Goal: Task Accomplishment & Management: Use online tool/utility

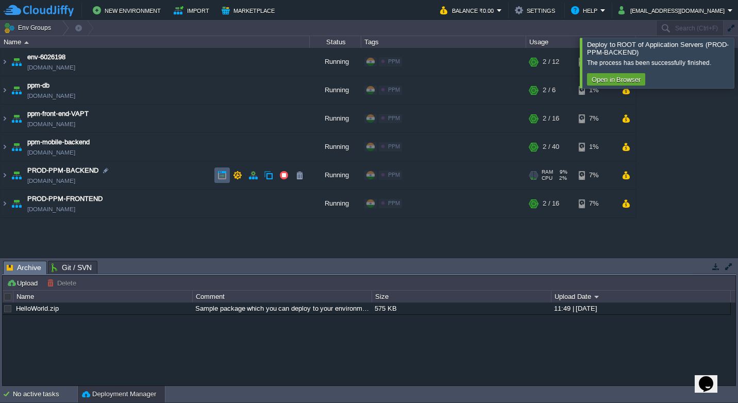
click at [221, 178] on button "button" at bounding box center [221, 175] width 9 height 9
click at [166, 205] on td "PROD-PPM-FRONTEND [DOMAIN_NAME]" at bounding box center [155, 204] width 309 height 28
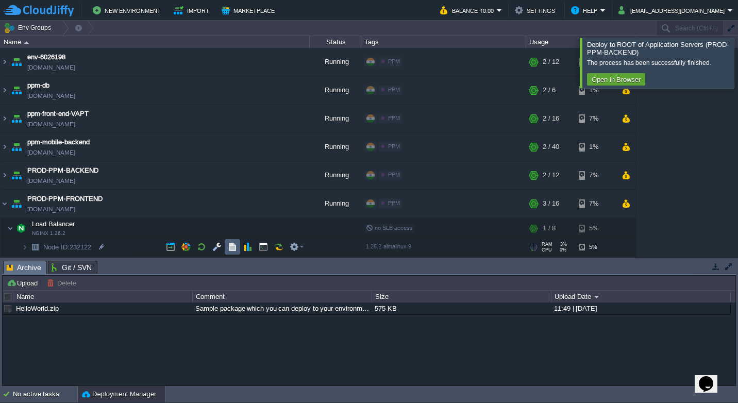
scroll to position [53, 0]
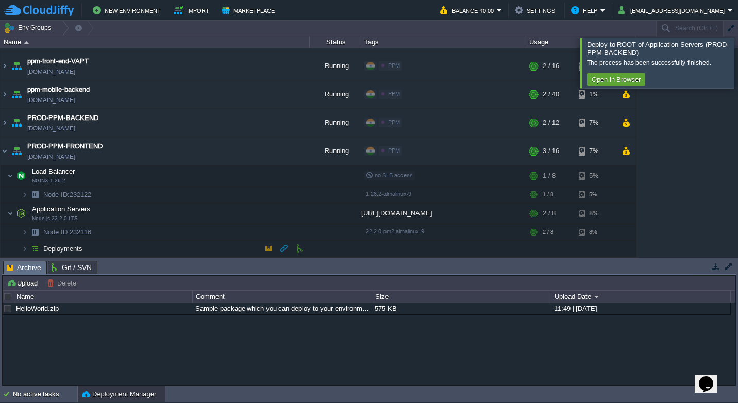
click at [204, 248] on td "Deployments" at bounding box center [155, 249] width 309 height 16
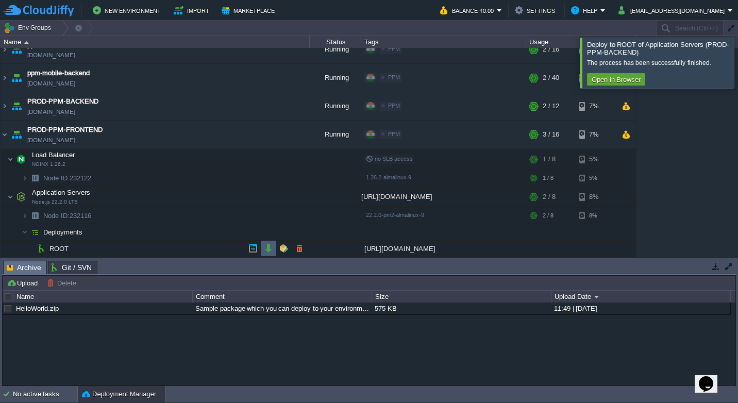
click at [263, 246] on td at bounding box center [268, 248] width 15 height 15
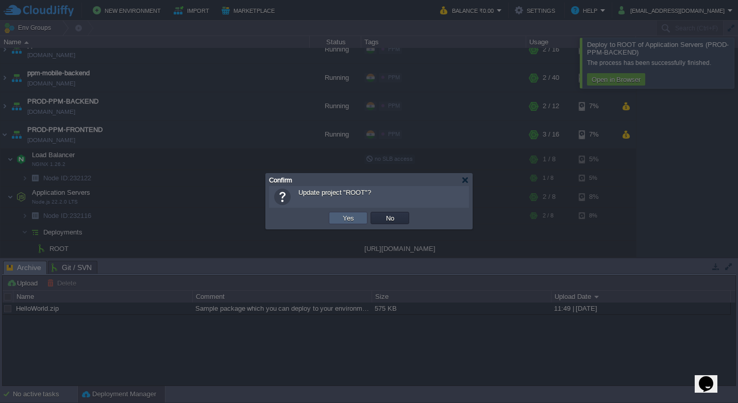
click at [343, 216] on button "Yes" at bounding box center [349, 217] width 18 height 9
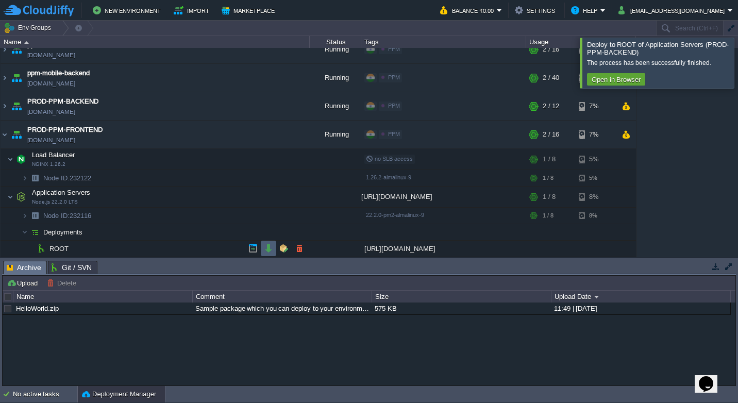
click at [267, 254] on td at bounding box center [268, 248] width 15 height 15
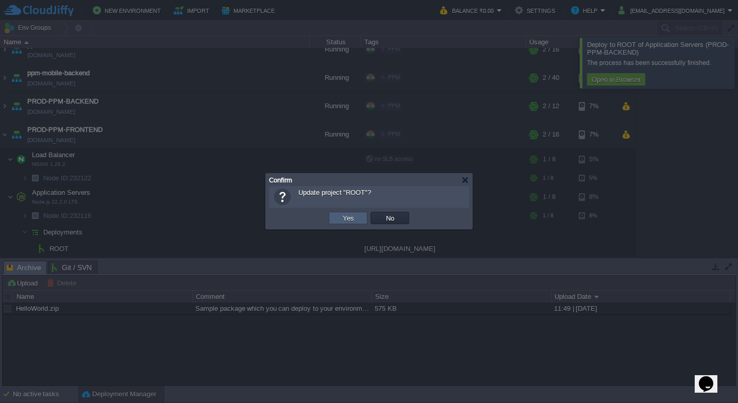
click at [339, 214] on td "Yes" at bounding box center [348, 218] width 39 height 12
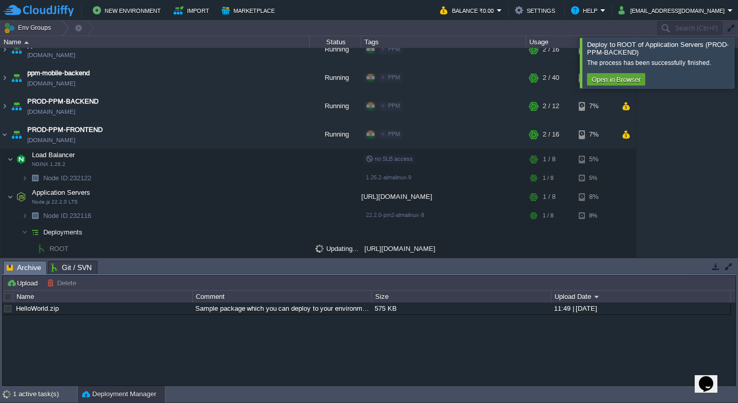
click at [738, 71] on div at bounding box center [750, 63] width 0 height 50
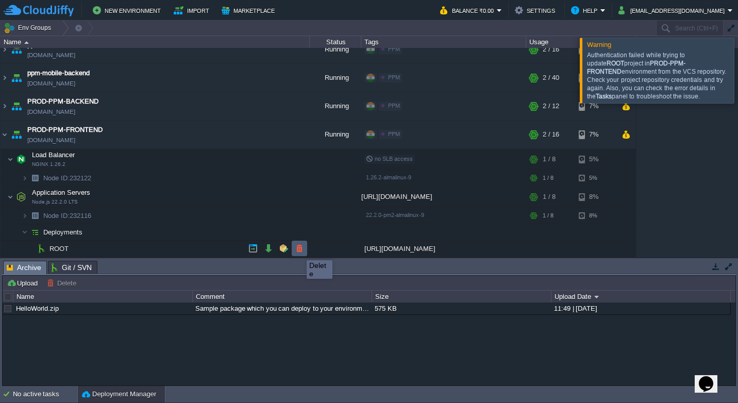
click at [299, 251] on button "button" at bounding box center [299, 248] width 9 height 9
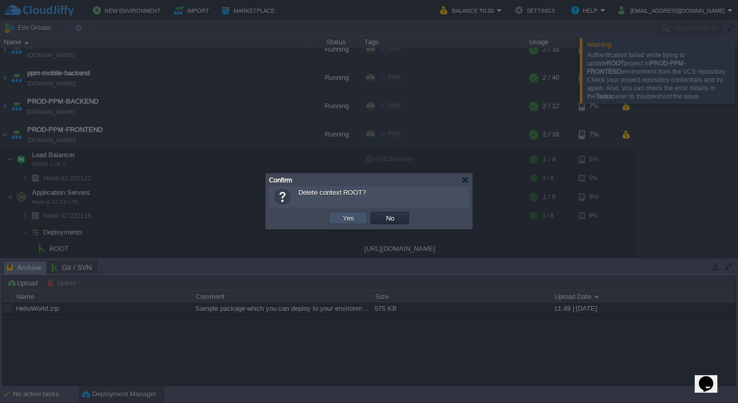
click at [350, 219] on button "Yes" at bounding box center [349, 217] width 18 height 9
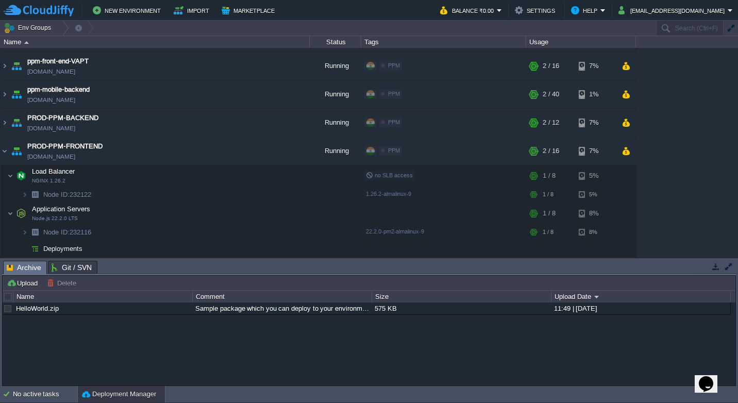
scroll to position [53, 0]
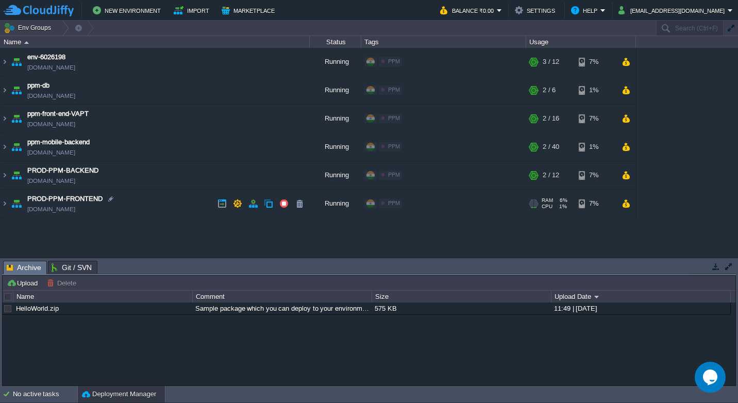
click at [150, 205] on td "PROD-PPM-FRONTEND [DOMAIN_NAME]" at bounding box center [155, 204] width 309 height 28
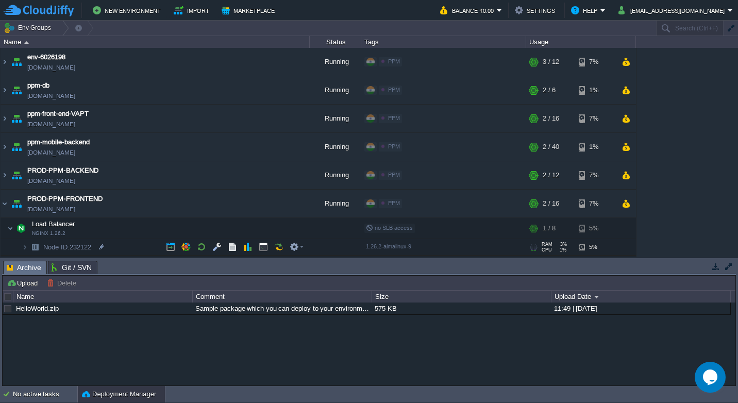
scroll to position [53, 0]
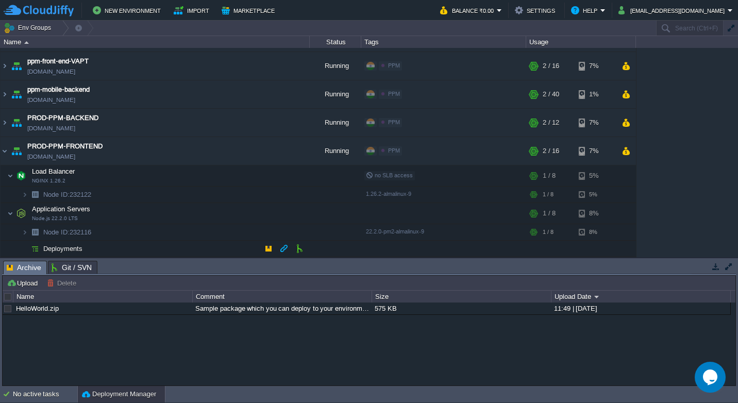
click at [177, 249] on td "Deployments" at bounding box center [155, 249] width 309 height 16
click at [293, 248] on td at bounding box center [299, 248] width 15 height 15
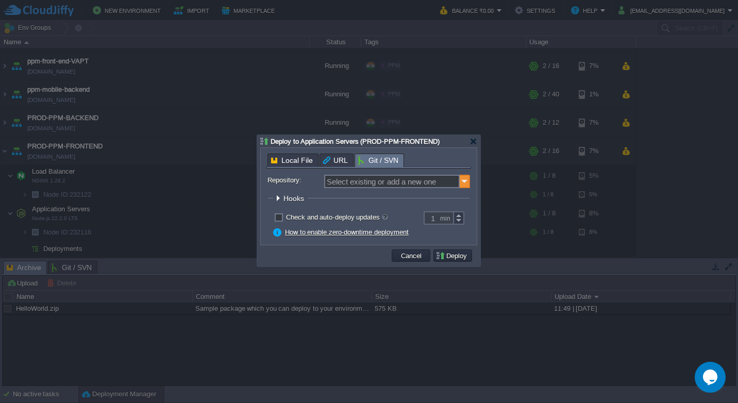
click at [465, 180] on img at bounding box center [465, 181] width 10 height 13
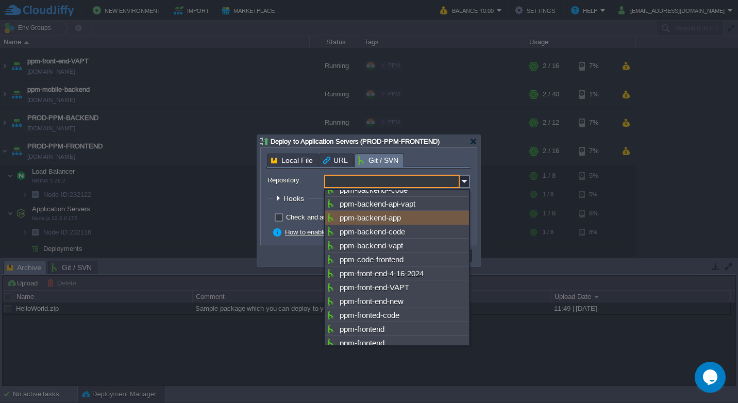
scroll to position [293, 0]
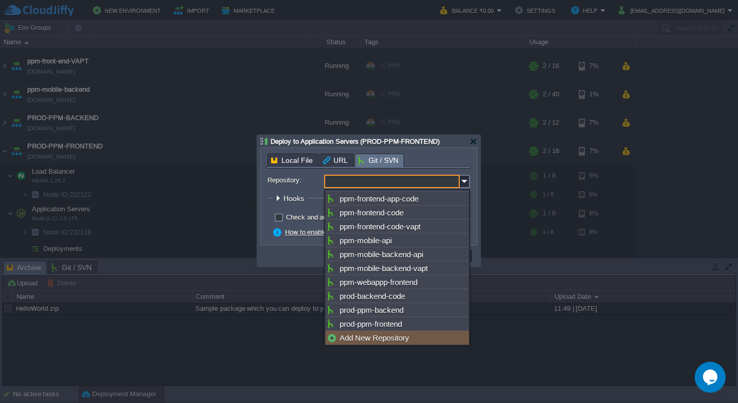
click at [392, 338] on div "Add New Repository" at bounding box center [397, 338] width 144 height 14
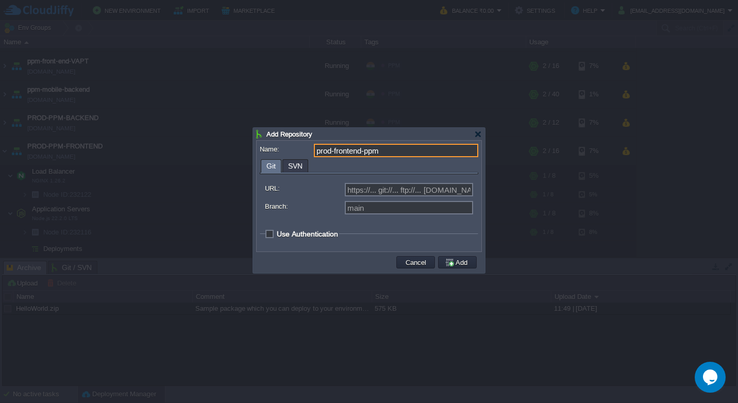
type input "prod-frontend-ppm"
type input "Select existing or add a new one"
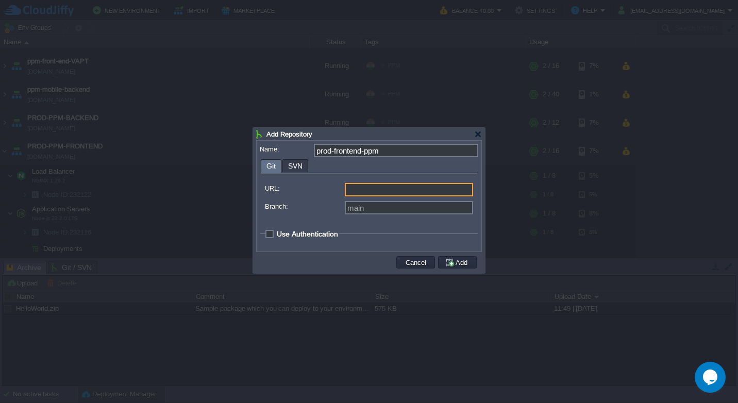
click at [401, 191] on input "URL:" at bounding box center [409, 189] width 128 height 13
paste input "[URL][DOMAIN_NAME]"
type input "[URL][DOMAIN_NAME]"
click at [277, 234] on span "Use Authentication" at bounding box center [307, 234] width 61 height 8
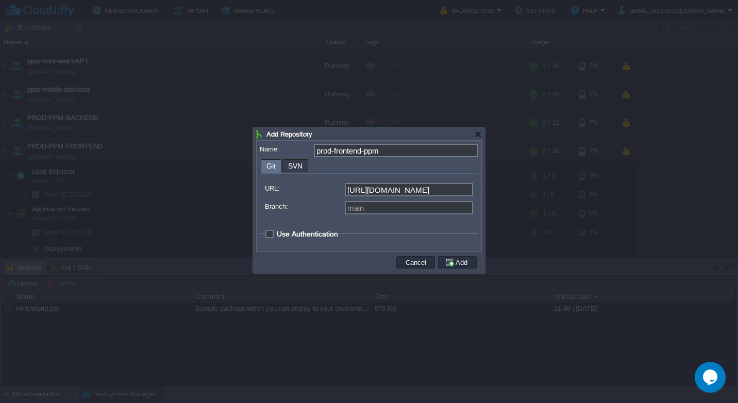
checkbox input "true"
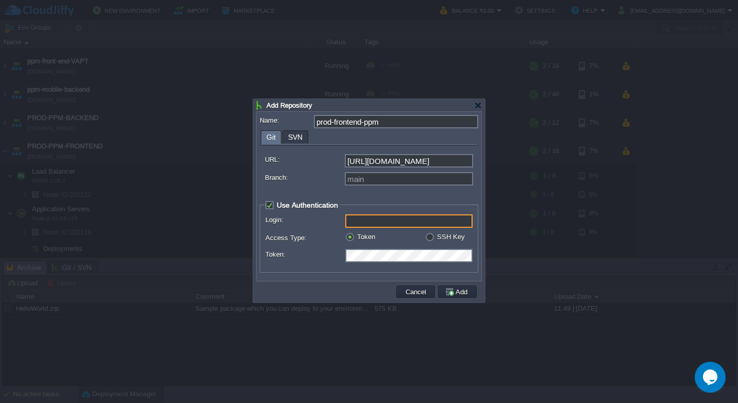
click at [414, 222] on input "Login:" at bounding box center [408, 220] width 127 height 13
type input "g"
type input "GIT-DLF-PPMS"
click at [374, 286] on td at bounding box center [327, 291] width 136 height 15
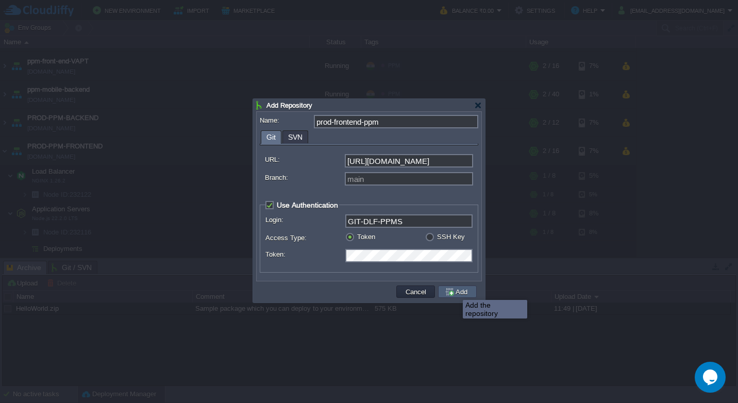
click at [455, 291] on button "Add" at bounding box center [458, 291] width 26 height 9
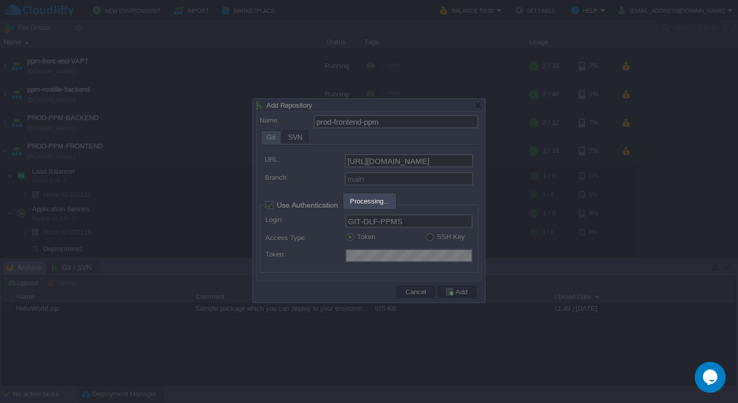
type input "prod-frontend-ppm"
type input "main"
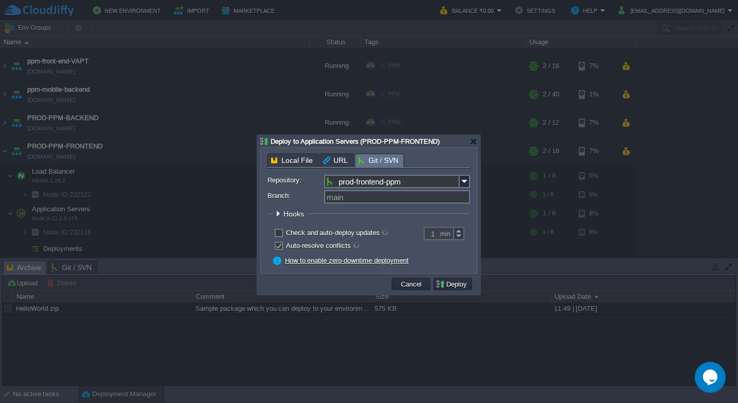
click at [286, 234] on label "Check and auto-deploy updates" at bounding box center [337, 233] width 102 height 8
click at [281, 234] on input "checkbox" at bounding box center [277, 234] width 7 height 7
checkbox input "true"
click at [447, 287] on button "Deploy" at bounding box center [452, 283] width 35 height 9
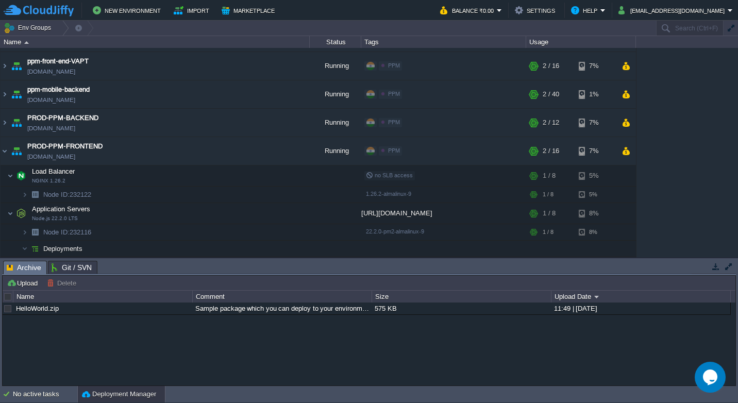
scroll to position [65, 0]
